Goal: Task Accomplishment & Management: Manage account settings

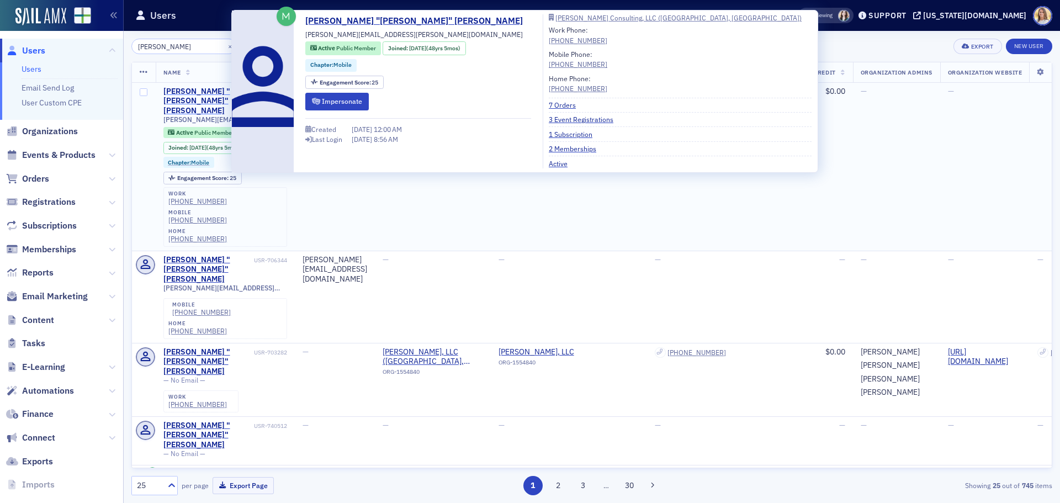
type input "[PERSON_NAME]"
click at [213, 92] on div "[PERSON_NAME] "[PERSON_NAME]" [PERSON_NAME]" at bounding box center [207, 101] width 88 height 29
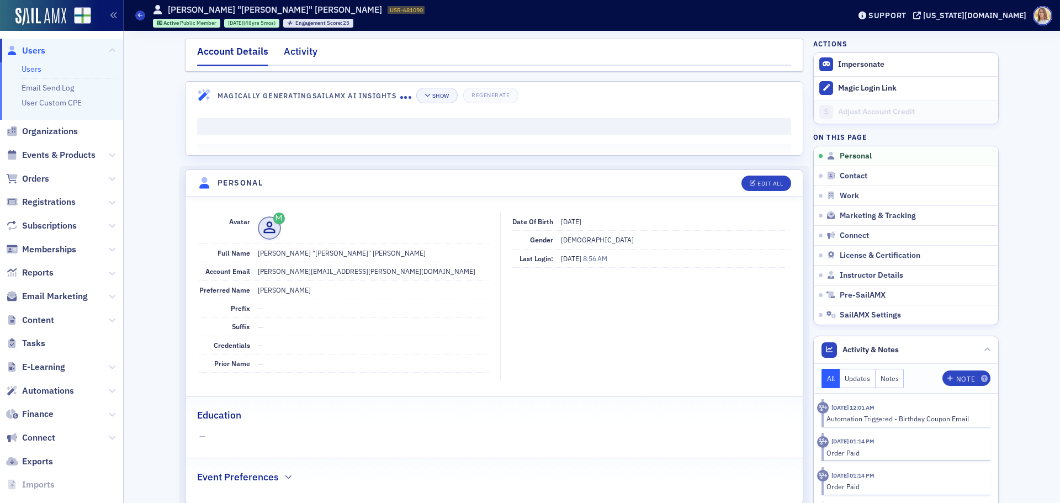
click at [289, 54] on div "Activity" at bounding box center [301, 54] width 34 height 20
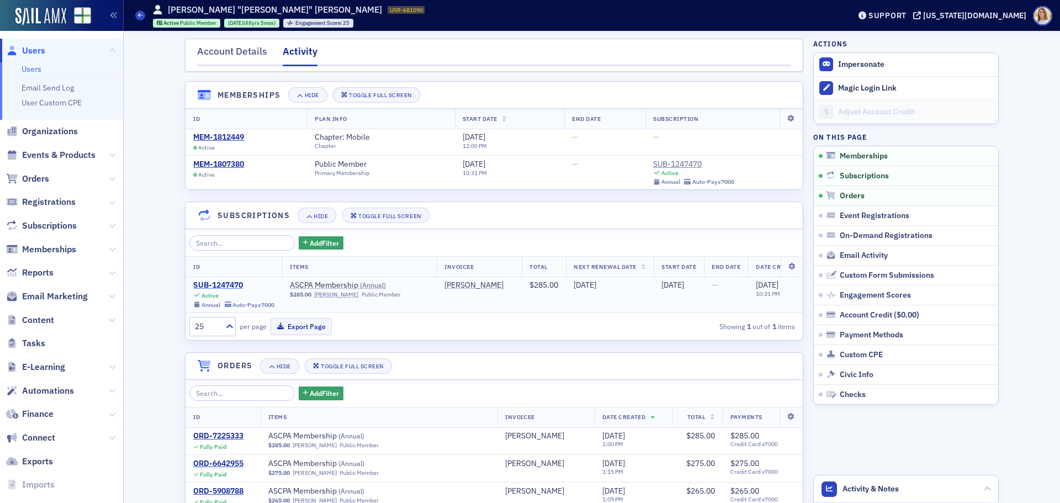
click at [220, 280] on div "SUB-1247470" at bounding box center [233, 285] width 81 height 10
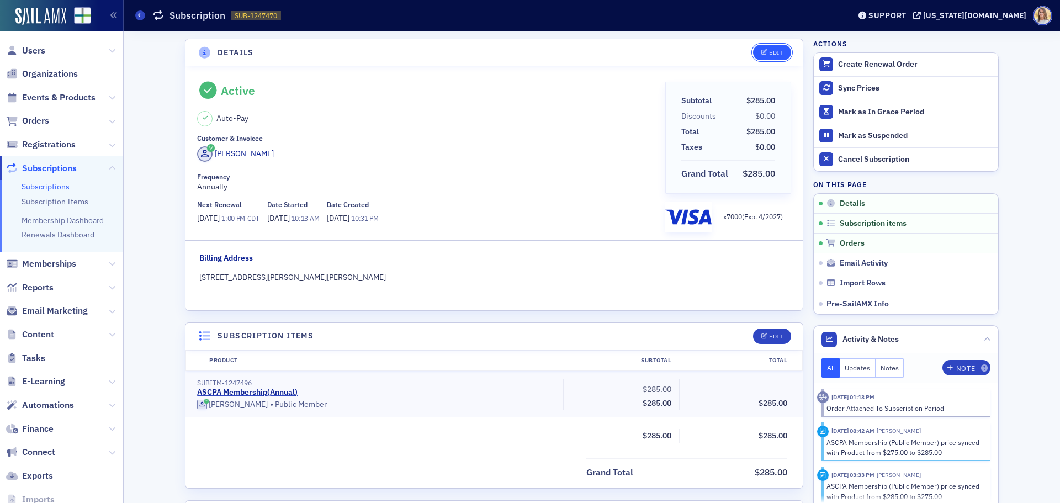
click at [781, 55] on button "Edit" at bounding box center [772, 52] width 38 height 15
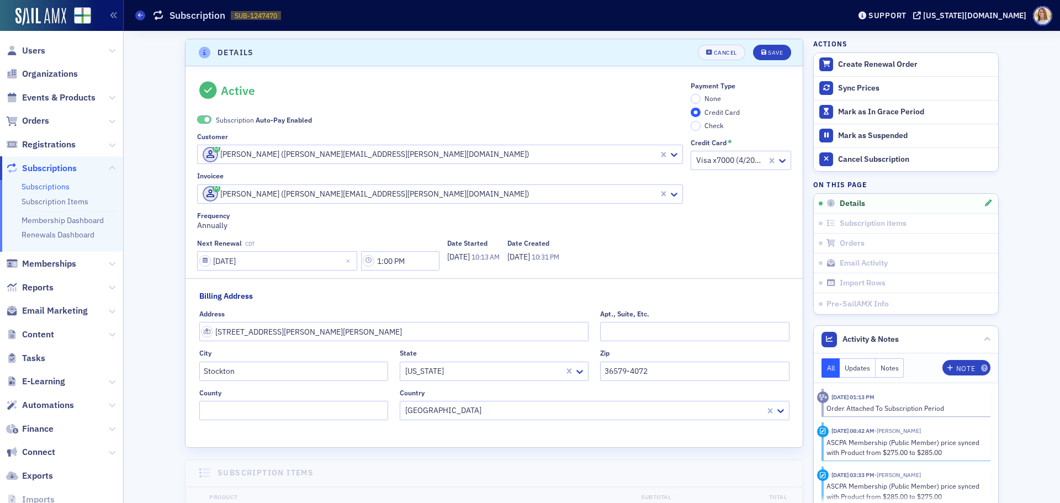
scroll to position [2, 0]
click at [208, 120] on label "Subscription Auto-Pay Enabled" at bounding box center [254, 118] width 115 height 10
click at [204, 119] on span at bounding box center [207, 117] width 6 height 6
click at [696, 101] on label "None" at bounding box center [706, 97] width 30 height 10
click at [696, 101] on input "None" at bounding box center [696, 97] width 10 height 10
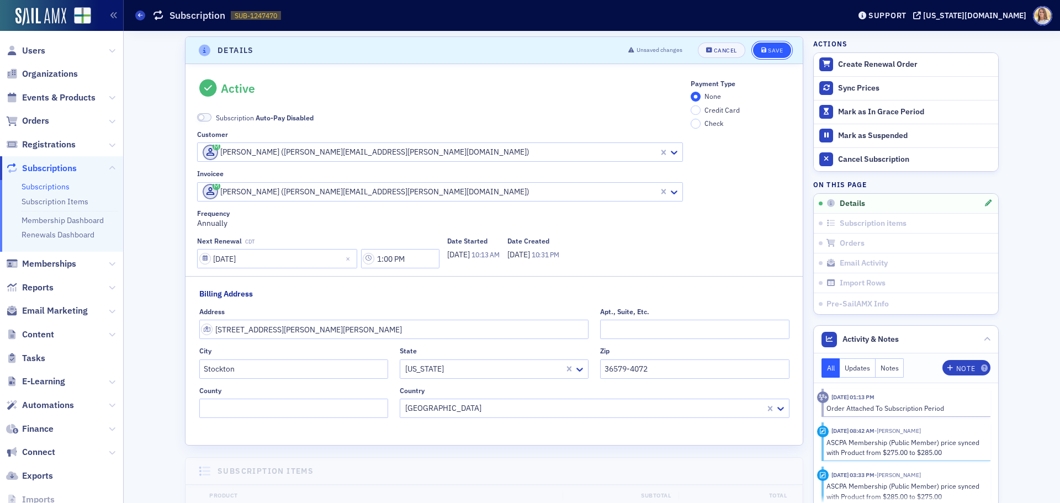
click at [770, 47] on div "Save" at bounding box center [775, 50] width 15 height 6
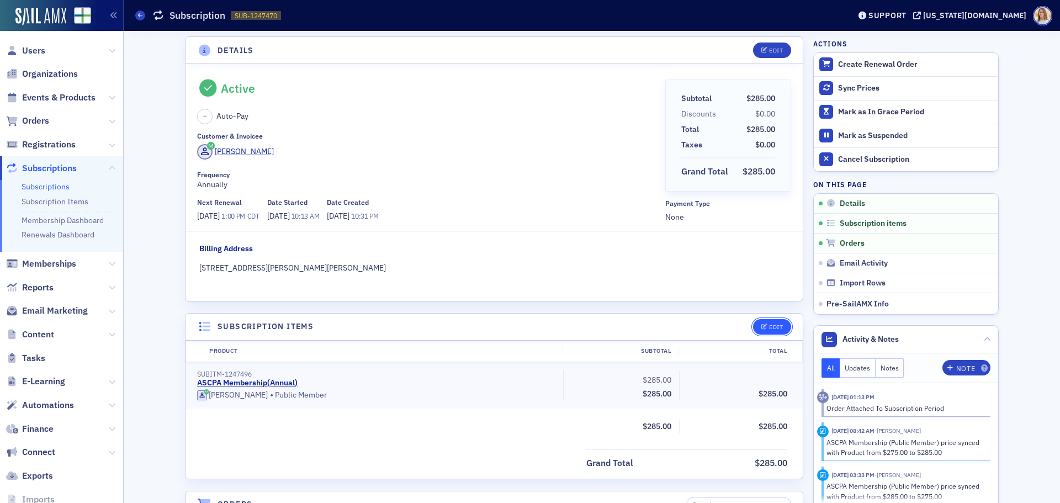
click at [775, 331] on button "Edit" at bounding box center [772, 326] width 38 height 15
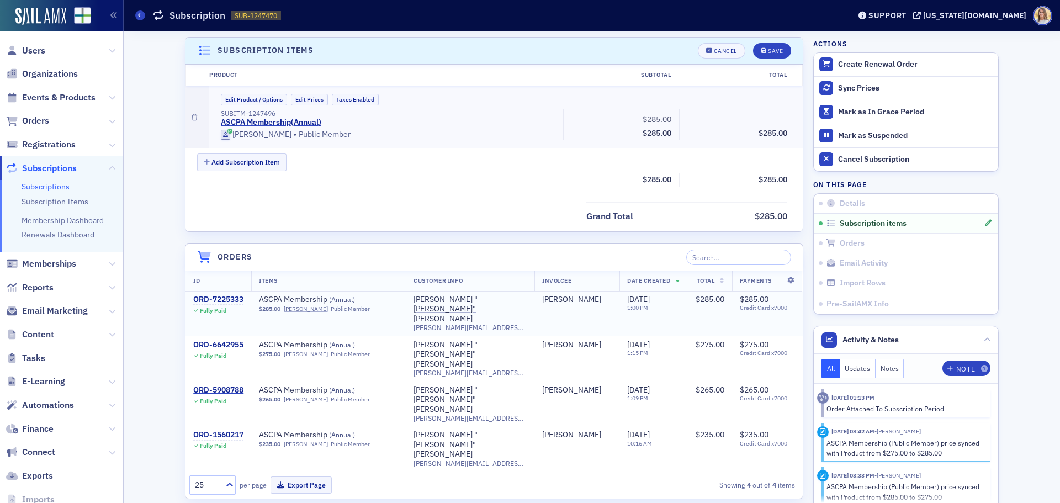
scroll to position [279, 0]
click at [262, 95] on button "Edit Product / Options" at bounding box center [254, 99] width 66 height 12
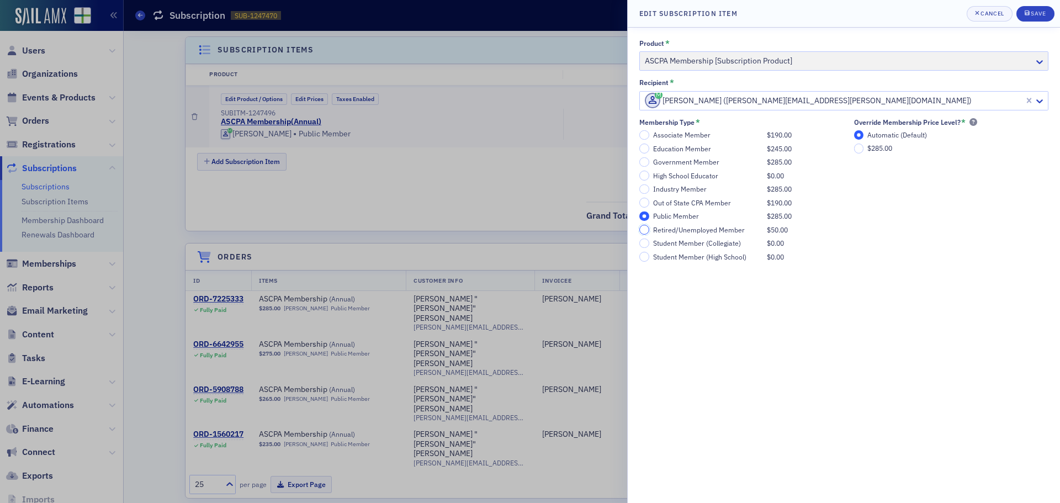
click at [646, 232] on input "Retired/Unemployed Member $50.00" at bounding box center [644, 230] width 10 height 10
click at [1036, 10] on div "Save" at bounding box center [1038, 13] width 15 height 6
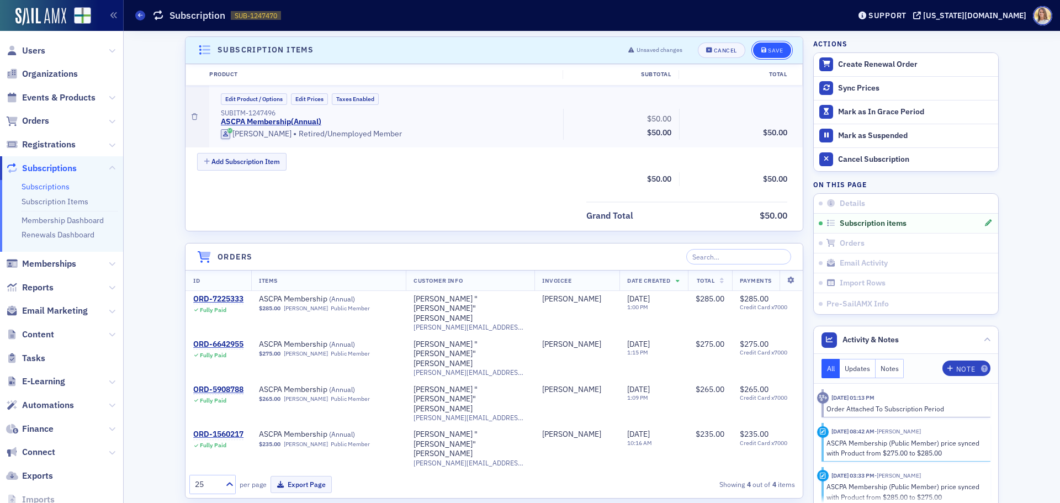
click at [779, 52] on button "Save" at bounding box center [772, 50] width 38 height 15
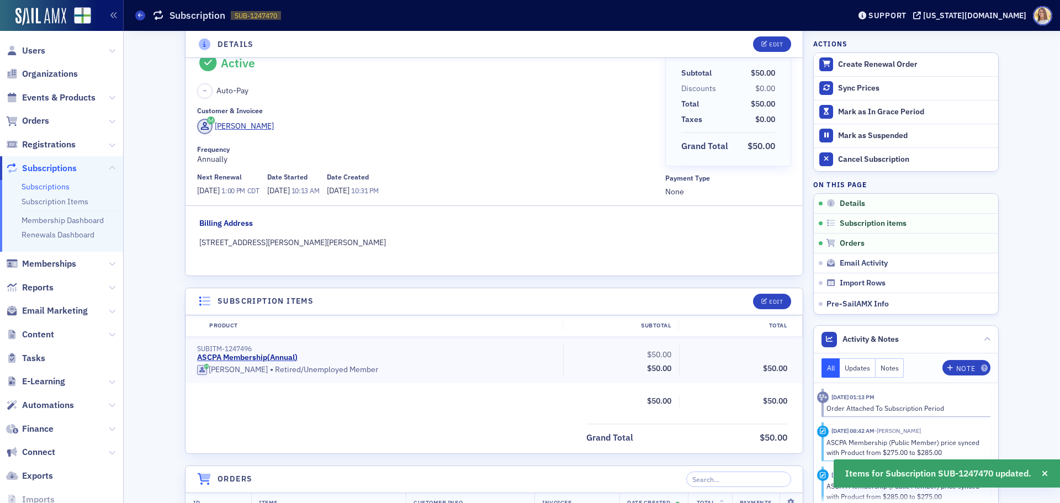
scroll to position [0, 0]
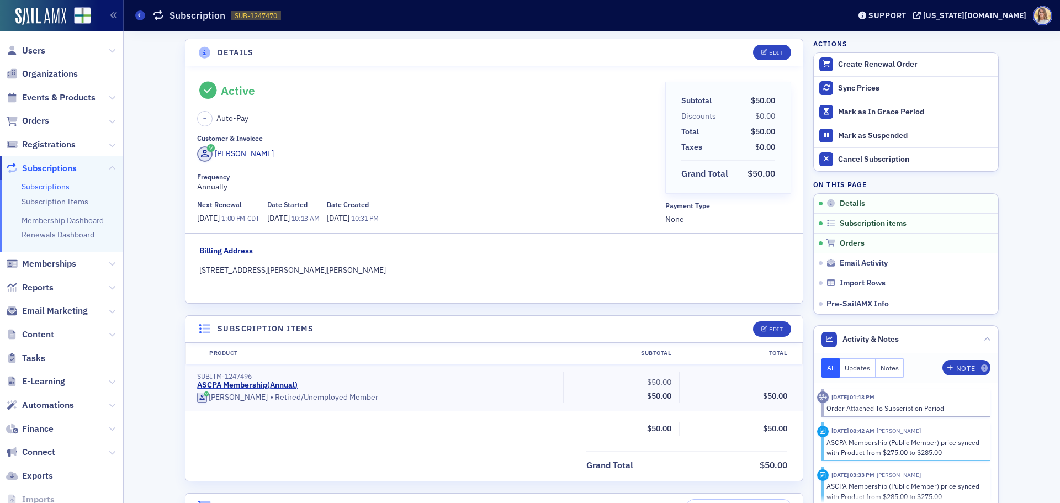
click at [242, 151] on div "[PERSON_NAME]" at bounding box center [244, 154] width 59 height 12
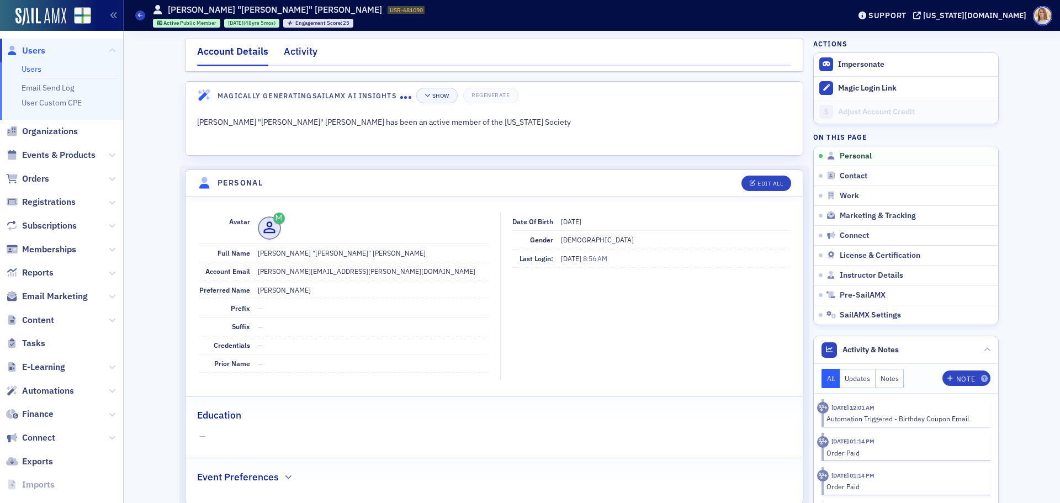
click at [300, 51] on div "Activity" at bounding box center [301, 54] width 34 height 20
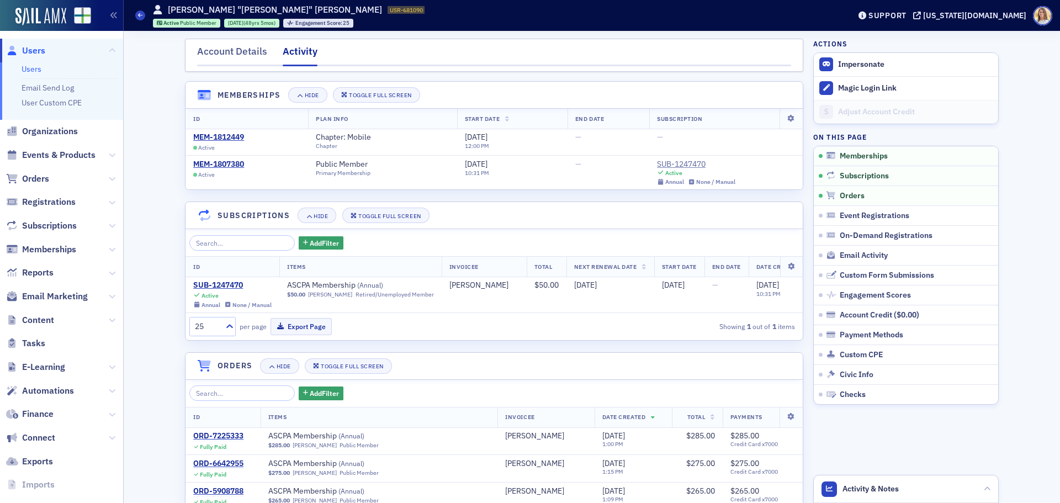
click at [39, 49] on span "Users" at bounding box center [33, 51] width 23 height 12
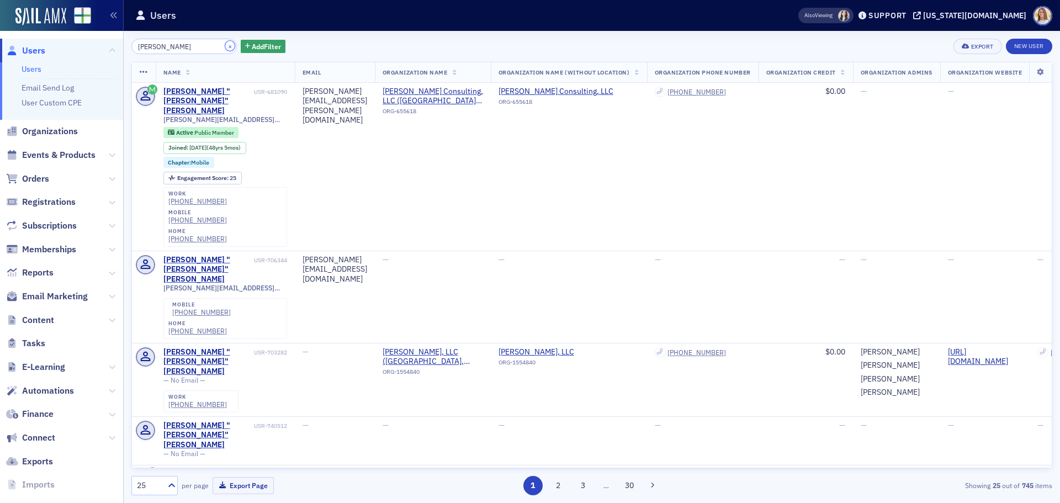
click at [225, 46] on button "×" at bounding box center [230, 46] width 10 height 10
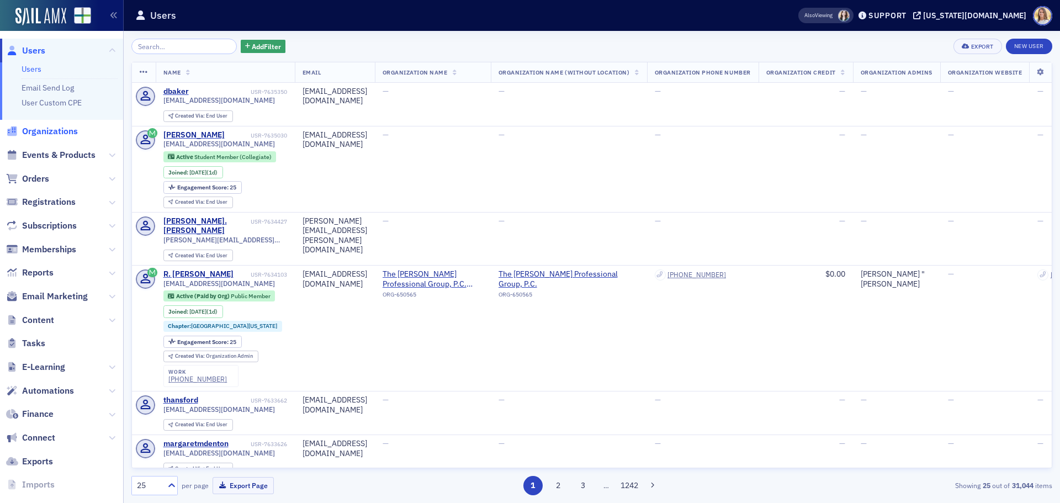
click at [55, 129] on span "Organizations" at bounding box center [50, 131] width 56 height 12
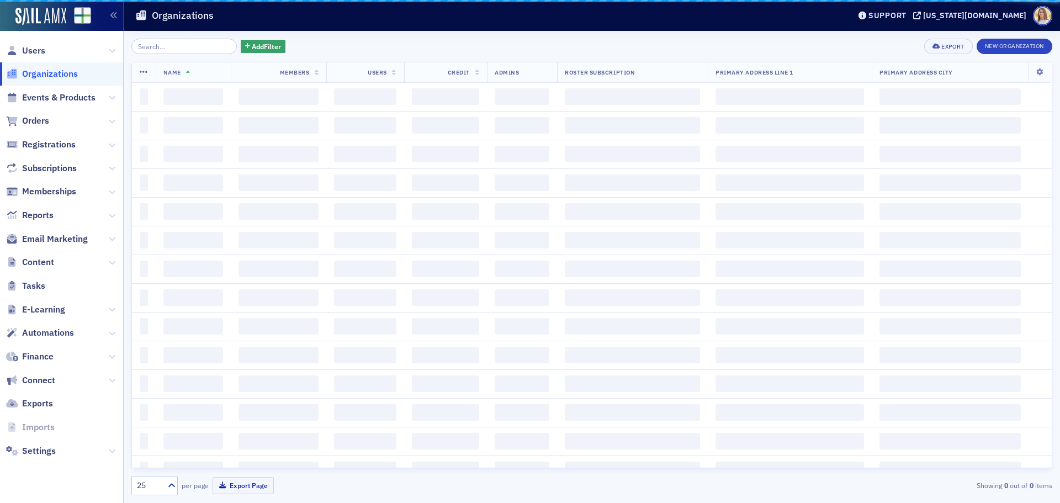
click at [177, 47] on input "search" at bounding box center [183, 46] width 105 height 15
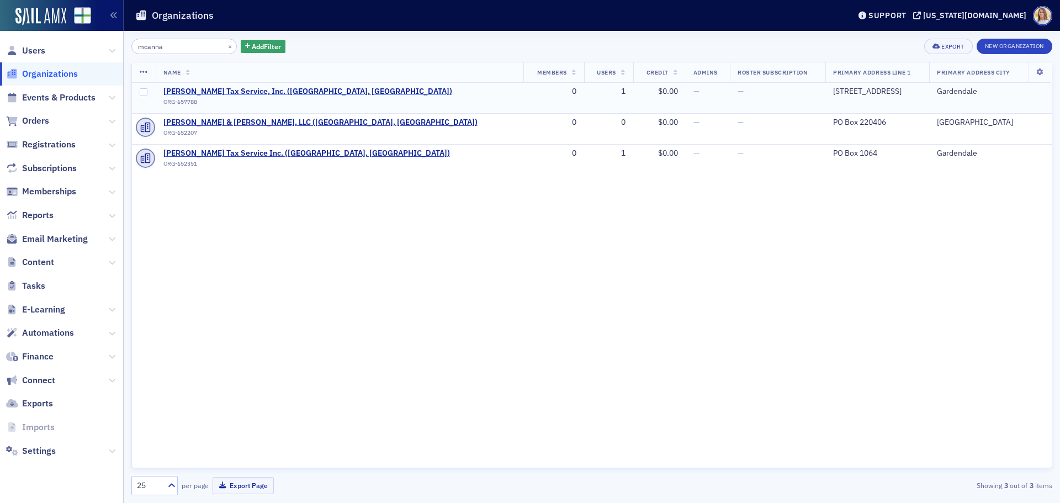
type input "mcanna"
click at [257, 90] on span "[PERSON_NAME] Tax Service, Inc. ([GEOGRAPHIC_DATA], [GEOGRAPHIC_DATA])" at bounding box center [307, 92] width 289 height 10
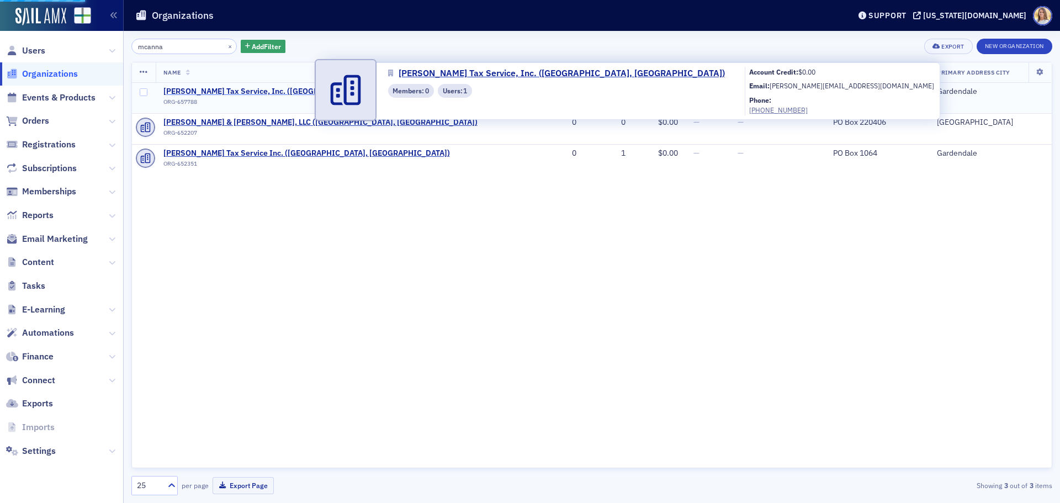
select select "US"
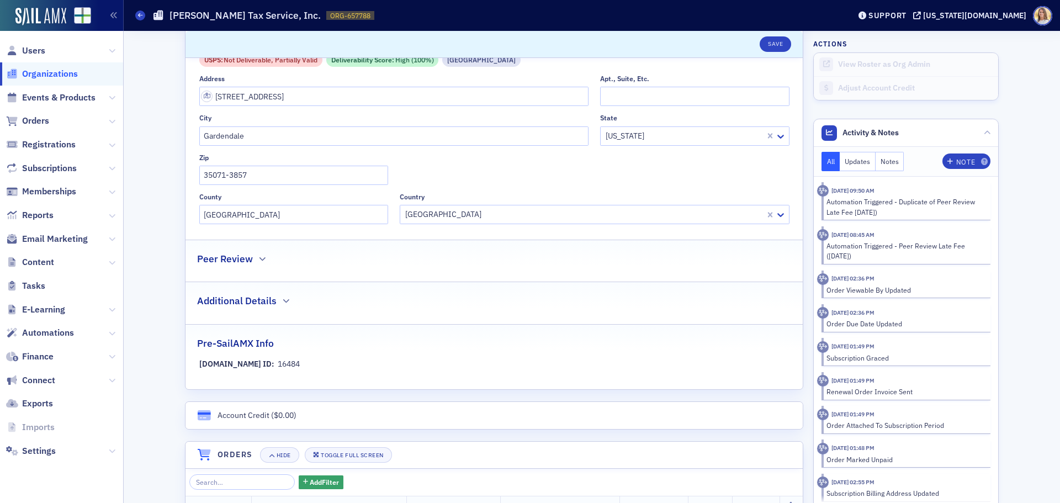
scroll to position [356, 0]
